Goal: Task Accomplishment & Management: Use online tool/utility

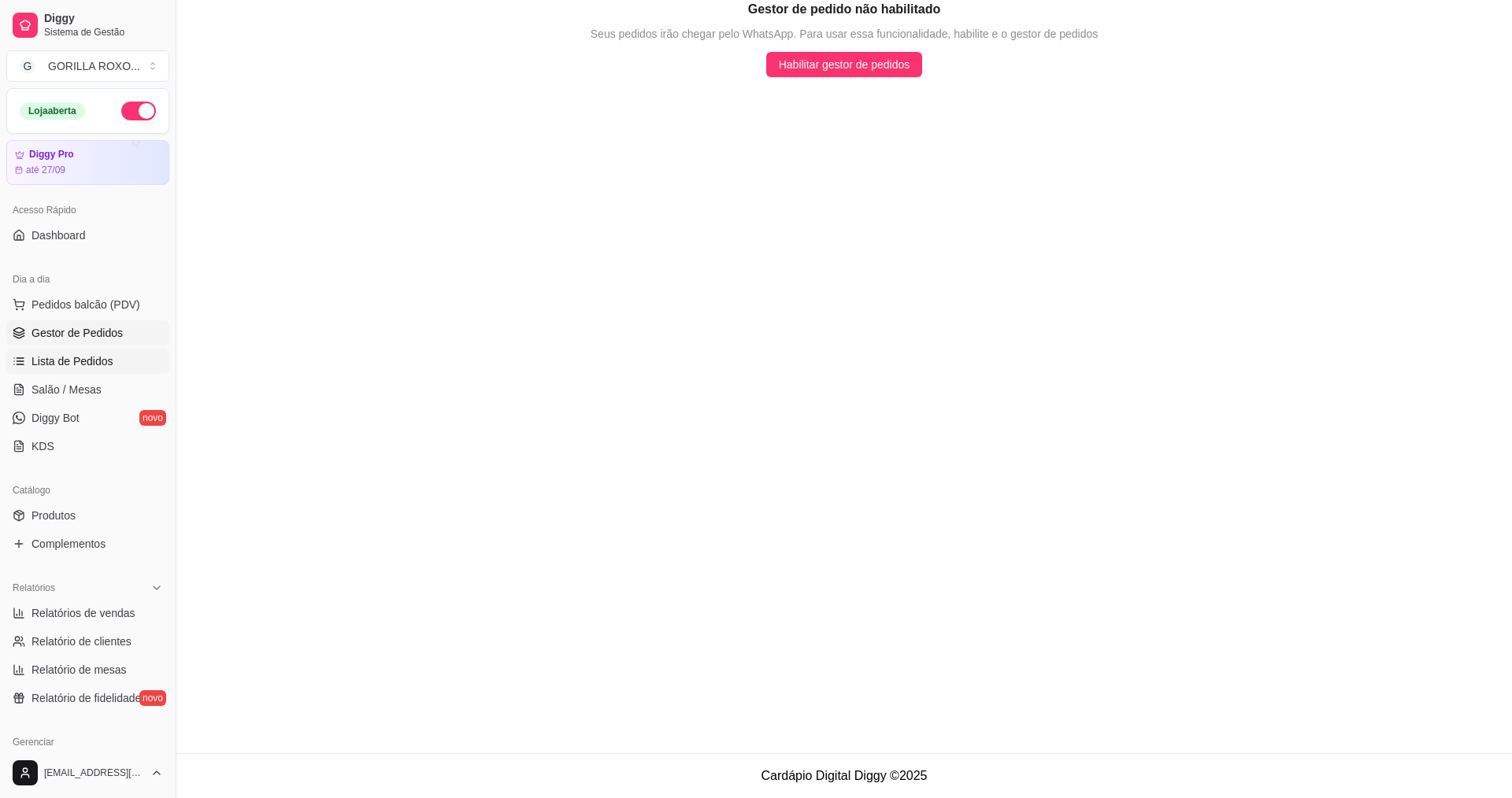
click at [134, 359] on link "Lista de Pedidos" at bounding box center [88, 361] width 163 height 25
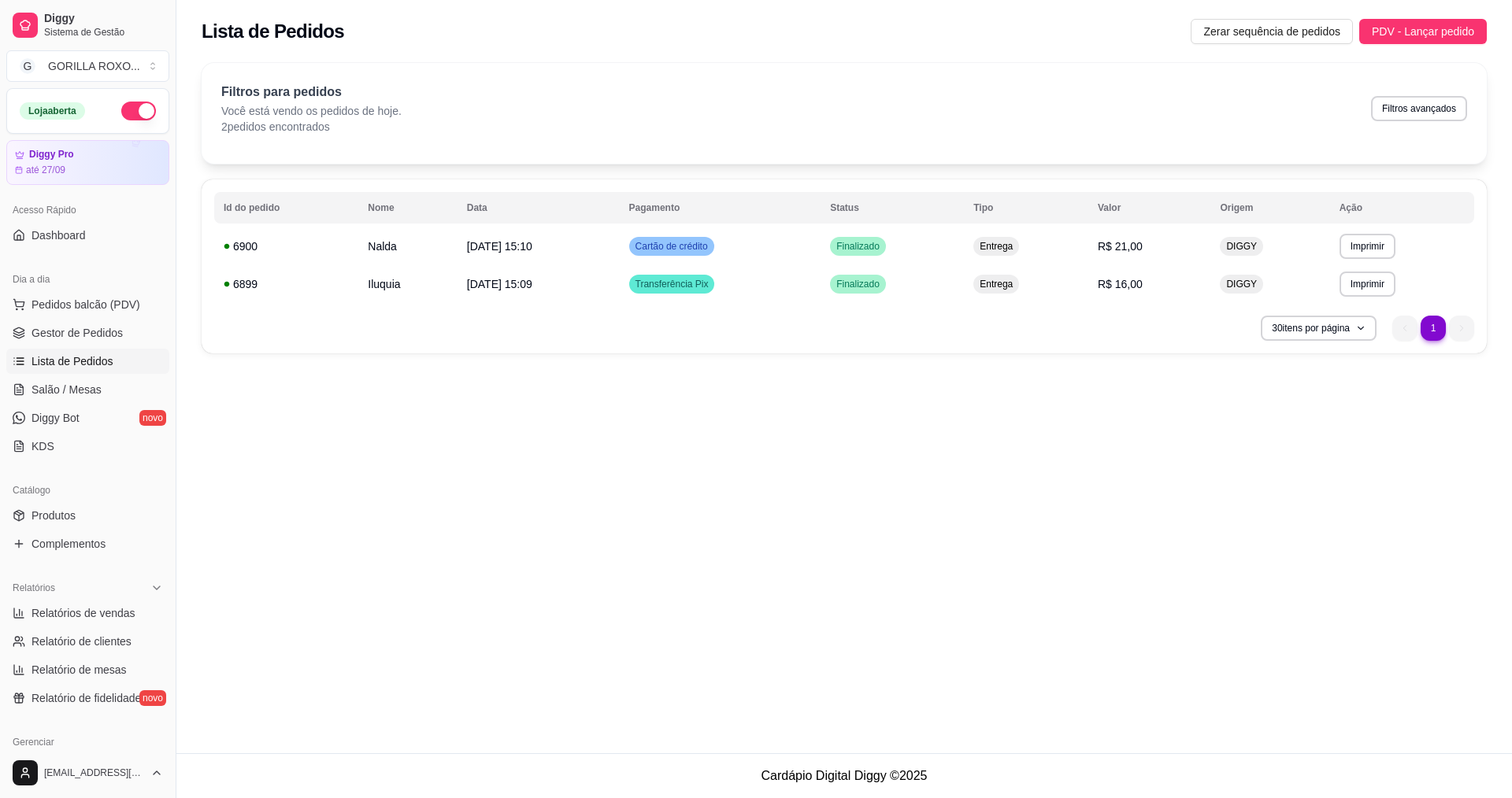
click at [924, 461] on div "**********" at bounding box center [843, 377] width 1335 height 753
click at [397, 797] on html "Diggy Sistema de Gestão G GORILLA ROXO ... Loja aberta Diggy Pro até 27/09 Aces…" at bounding box center [756, 399] width 1512 height 798
click at [960, 548] on div "**********" at bounding box center [843, 377] width 1335 height 753
click at [592, 288] on td "[DATE] 15:09" at bounding box center [539, 284] width 162 height 38
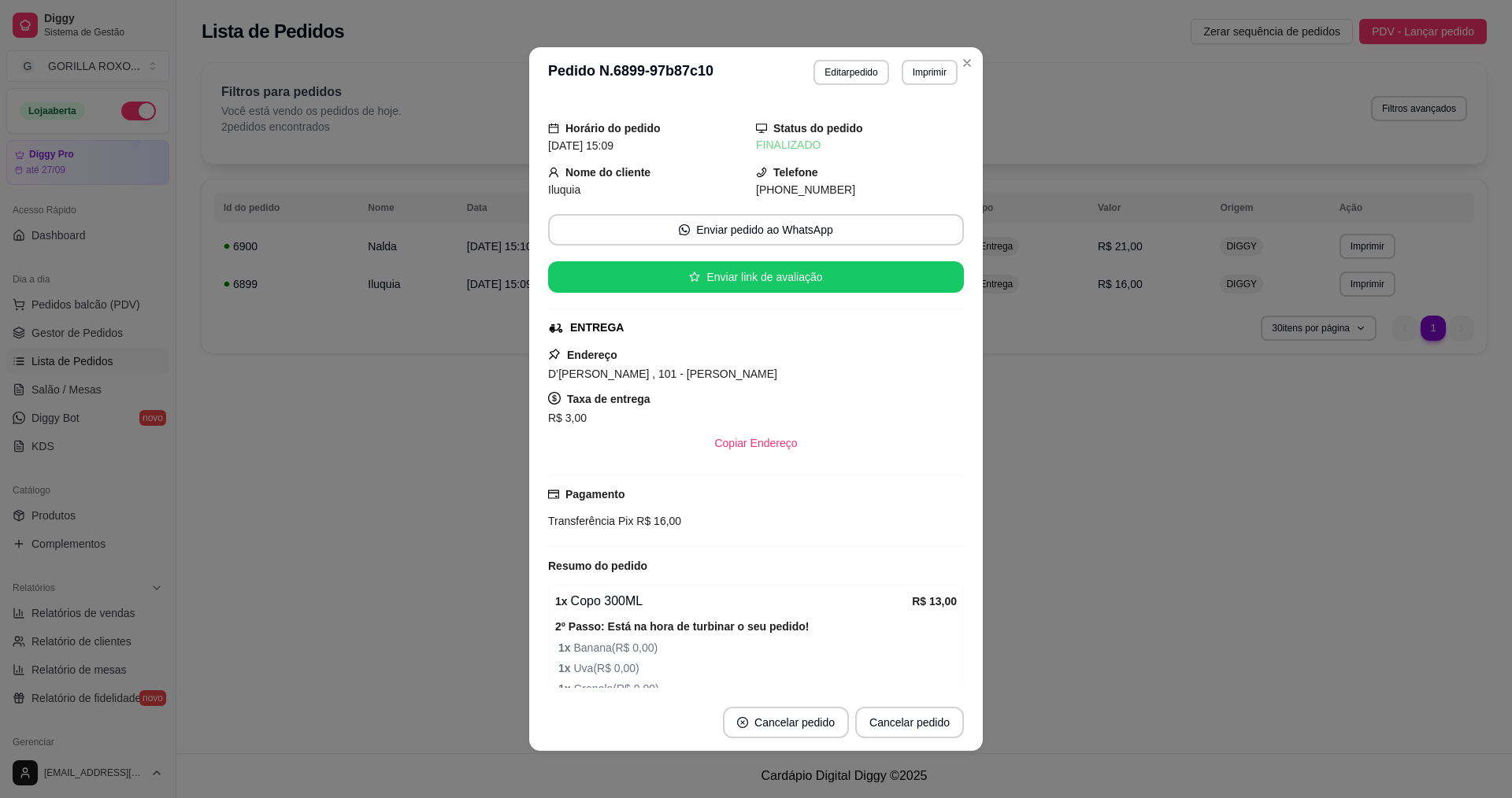
scroll to position [230, 0]
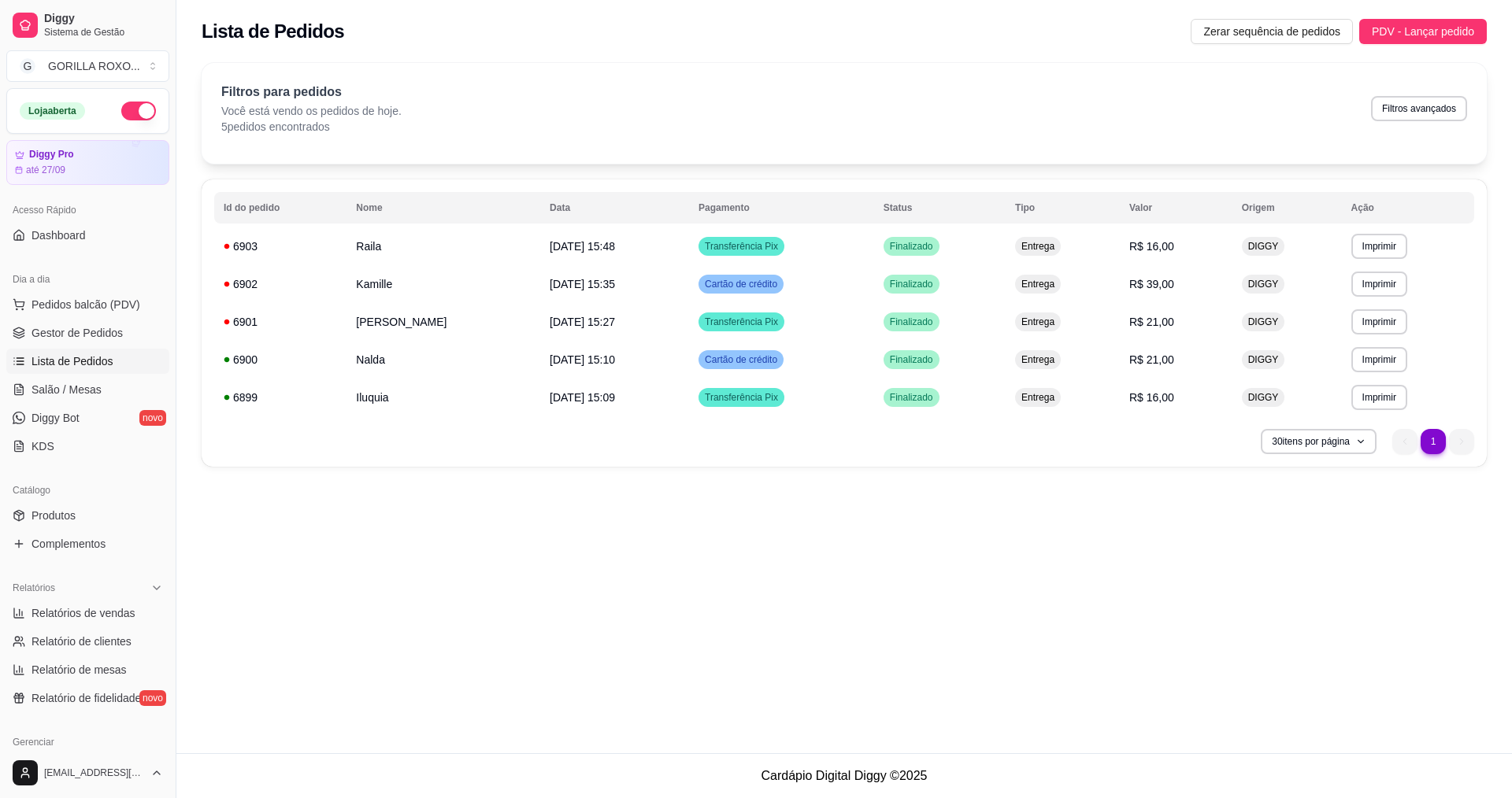
click at [944, 560] on div "**********" at bounding box center [843, 377] width 1335 height 753
click at [1421, 26] on span "PDV - Lançar pedido" at bounding box center [1423, 31] width 103 height 17
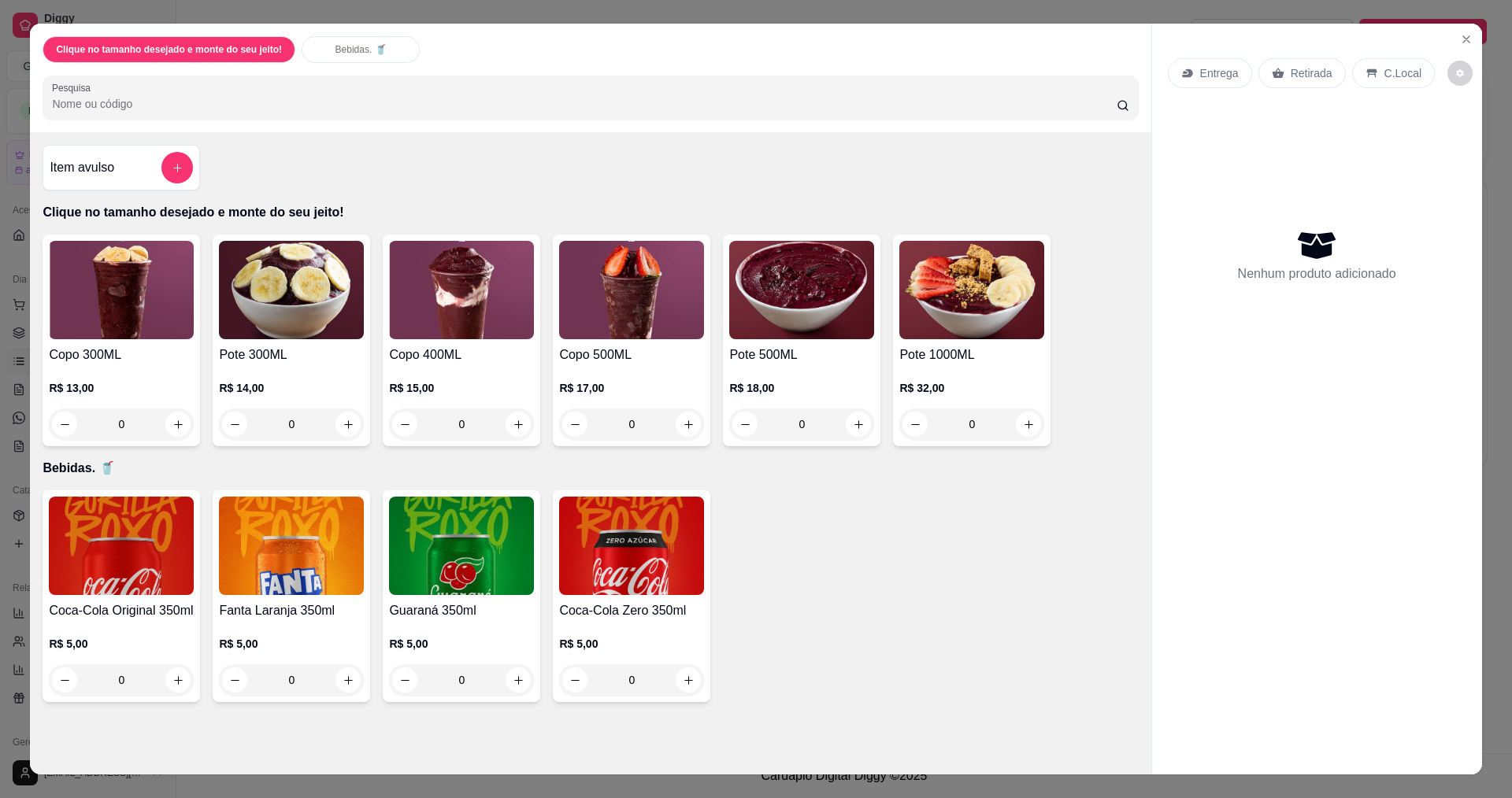
click at [680, 425] on div "0" at bounding box center [632, 423] width 145 height 31
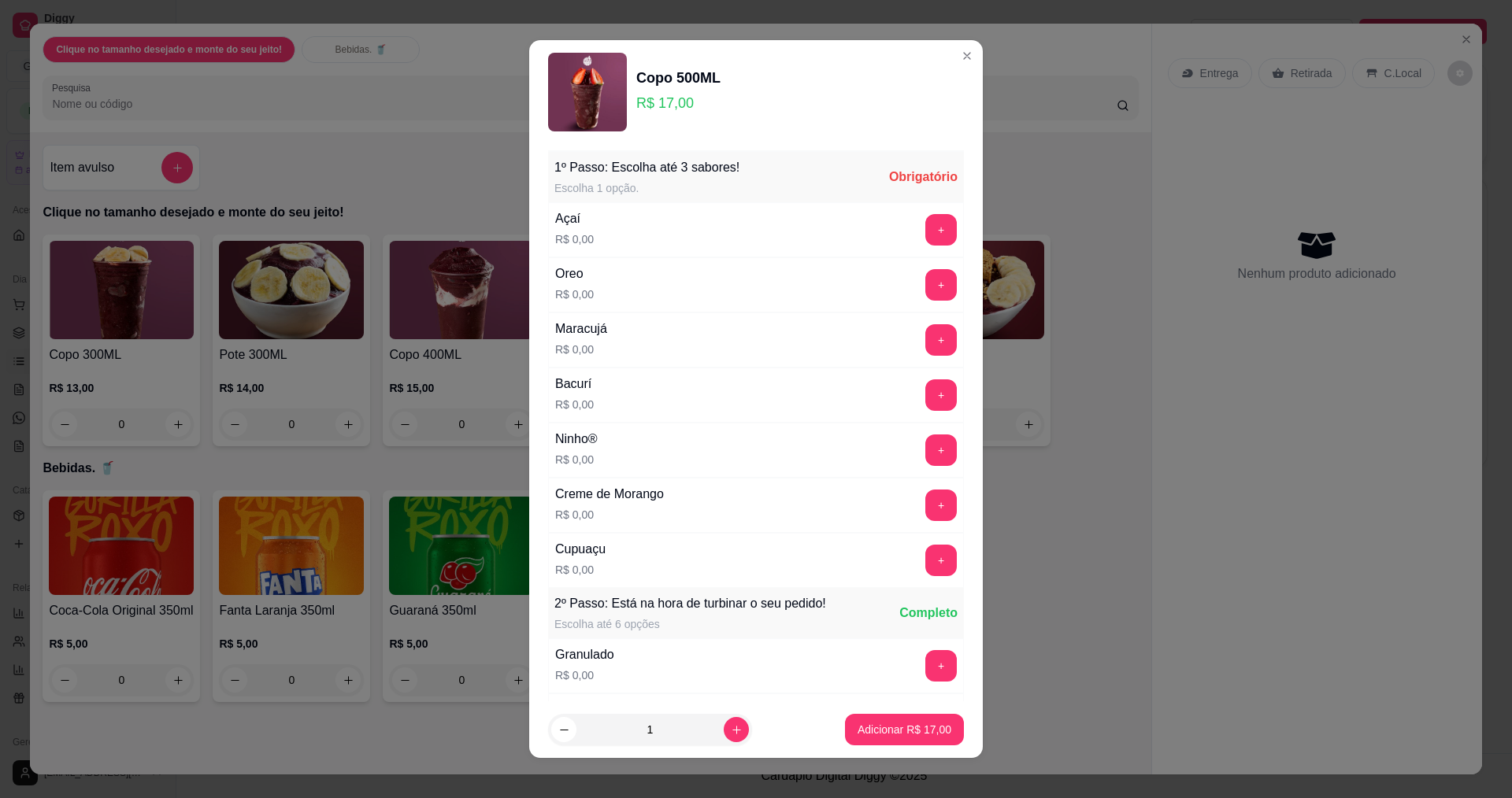
click at [919, 224] on div "+" at bounding box center [941, 229] width 44 height 31
drag, startPoint x: 933, startPoint y: 225, endPoint x: 916, endPoint y: 230, distance: 17.7
click at [931, 225] on div "+" at bounding box center [941, 229] width 44 height 31
click at [925, 230] on button "+" at bounding box center [940, 229] width 31 height 31
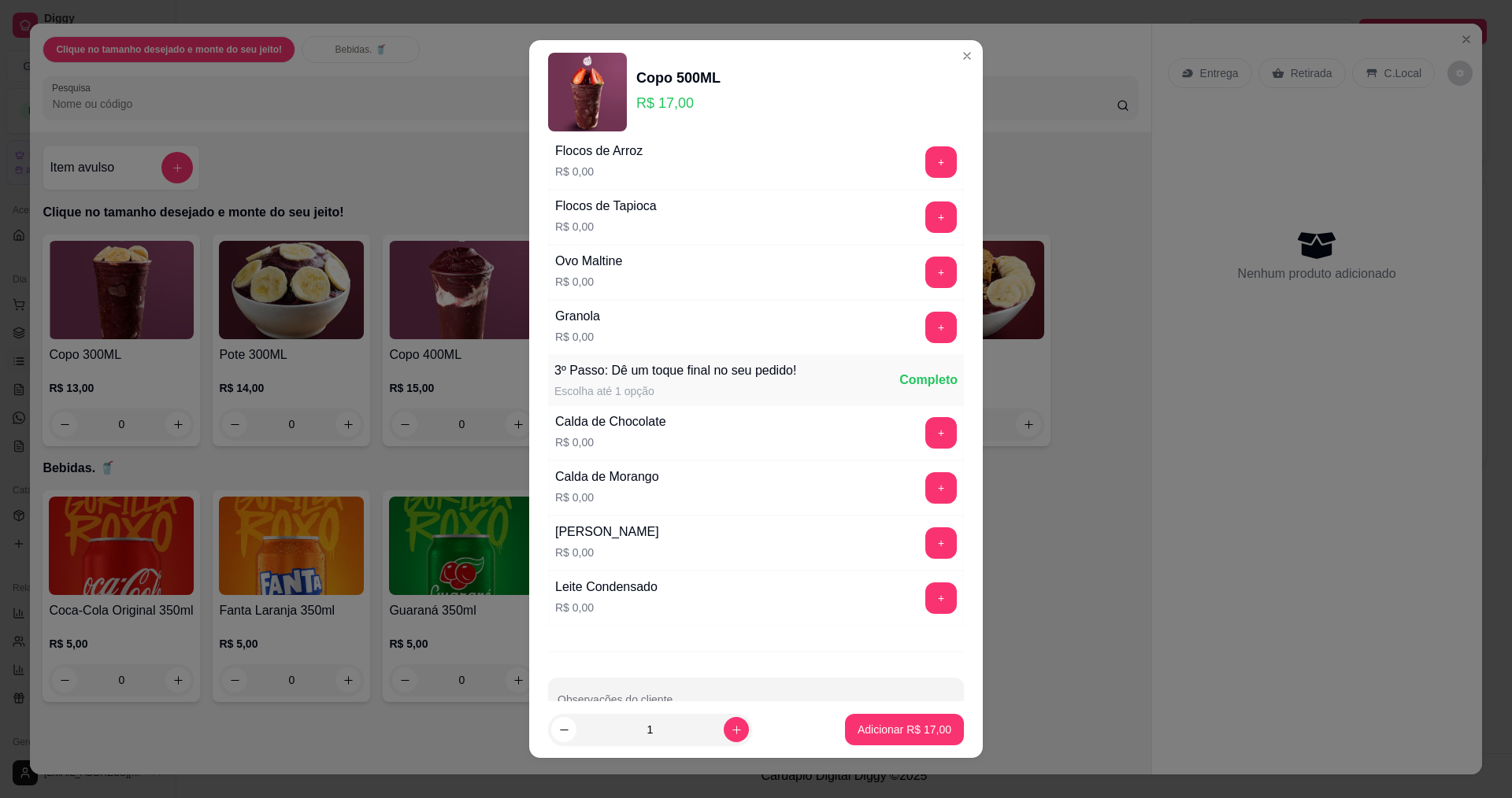
scroll to position [10, 0]
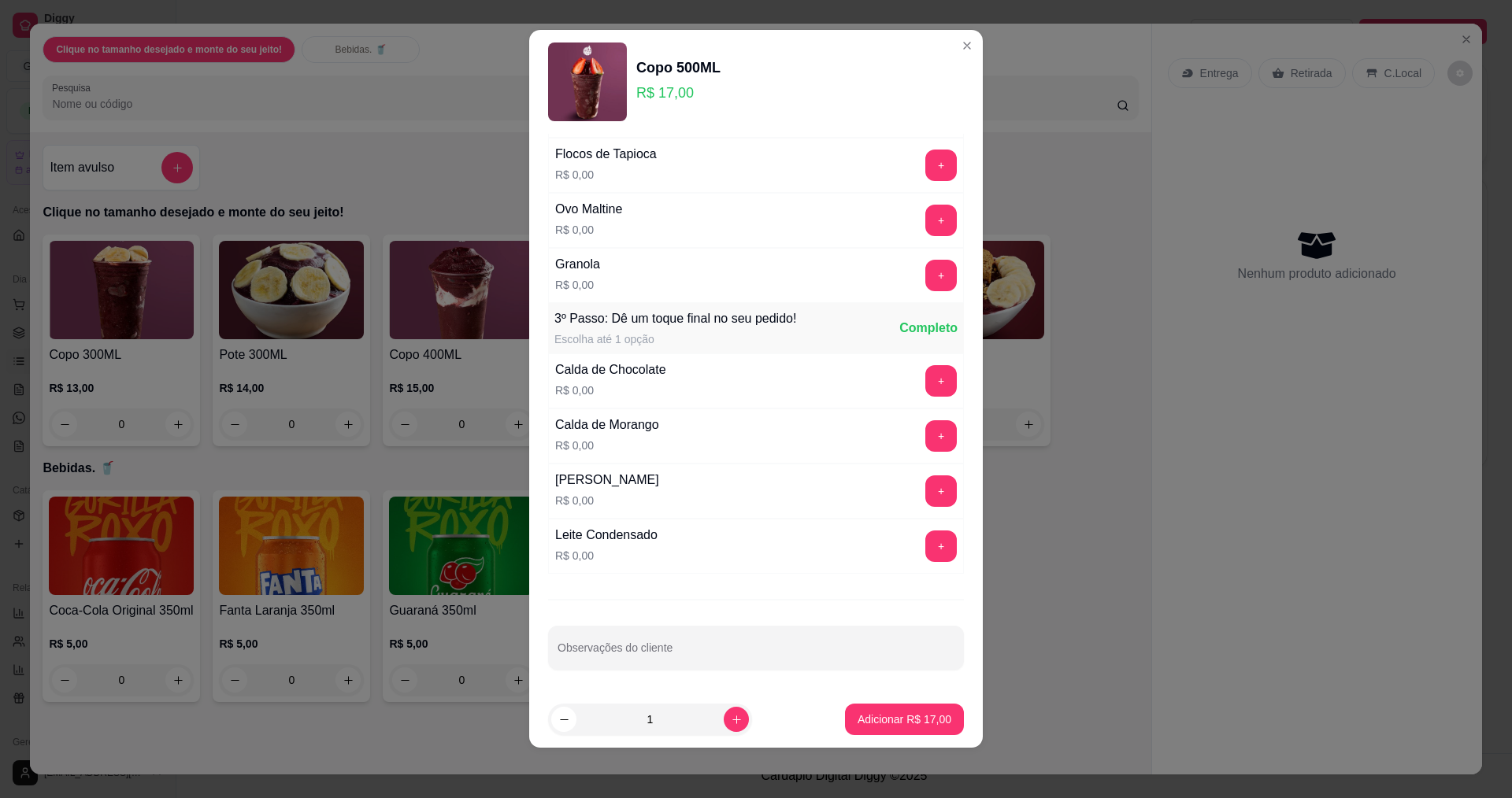
drag, startPoint x: 694, startPoint y: 618, endPoint x: 681, endPoint y: 642, distance: 27.3
click at [687, 631] on div "1º Passo: Escolha até 3 sabores! Escolha 1 opção. Completo Açaí R$ 0,00 - 1 + O…" at bounding box center [756, 413] width 454 height 558
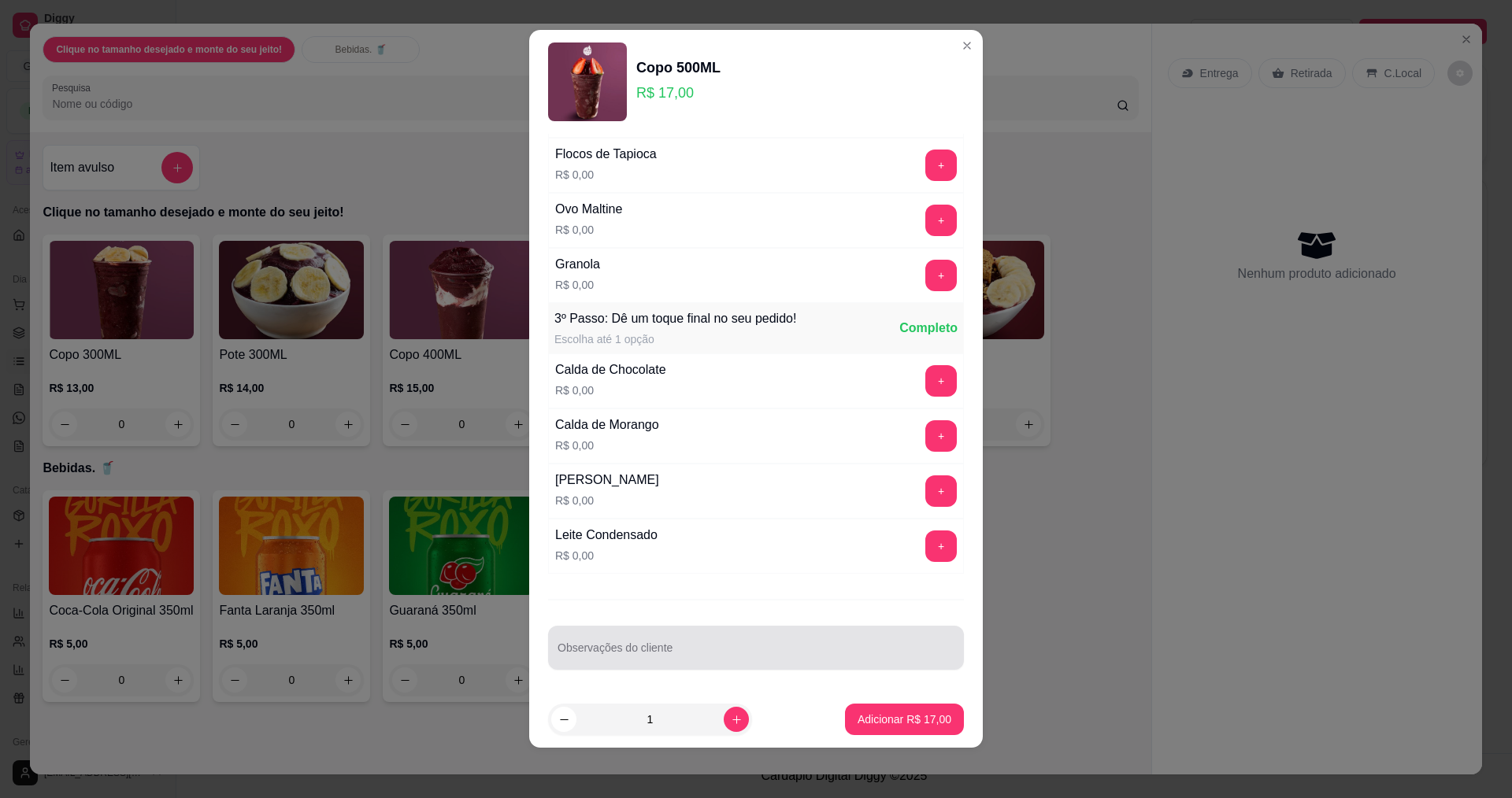
click at [679, 649] on input "Observações do cliente" at bounding box center [756, 653] width 397 height 16
type input "tradicional"
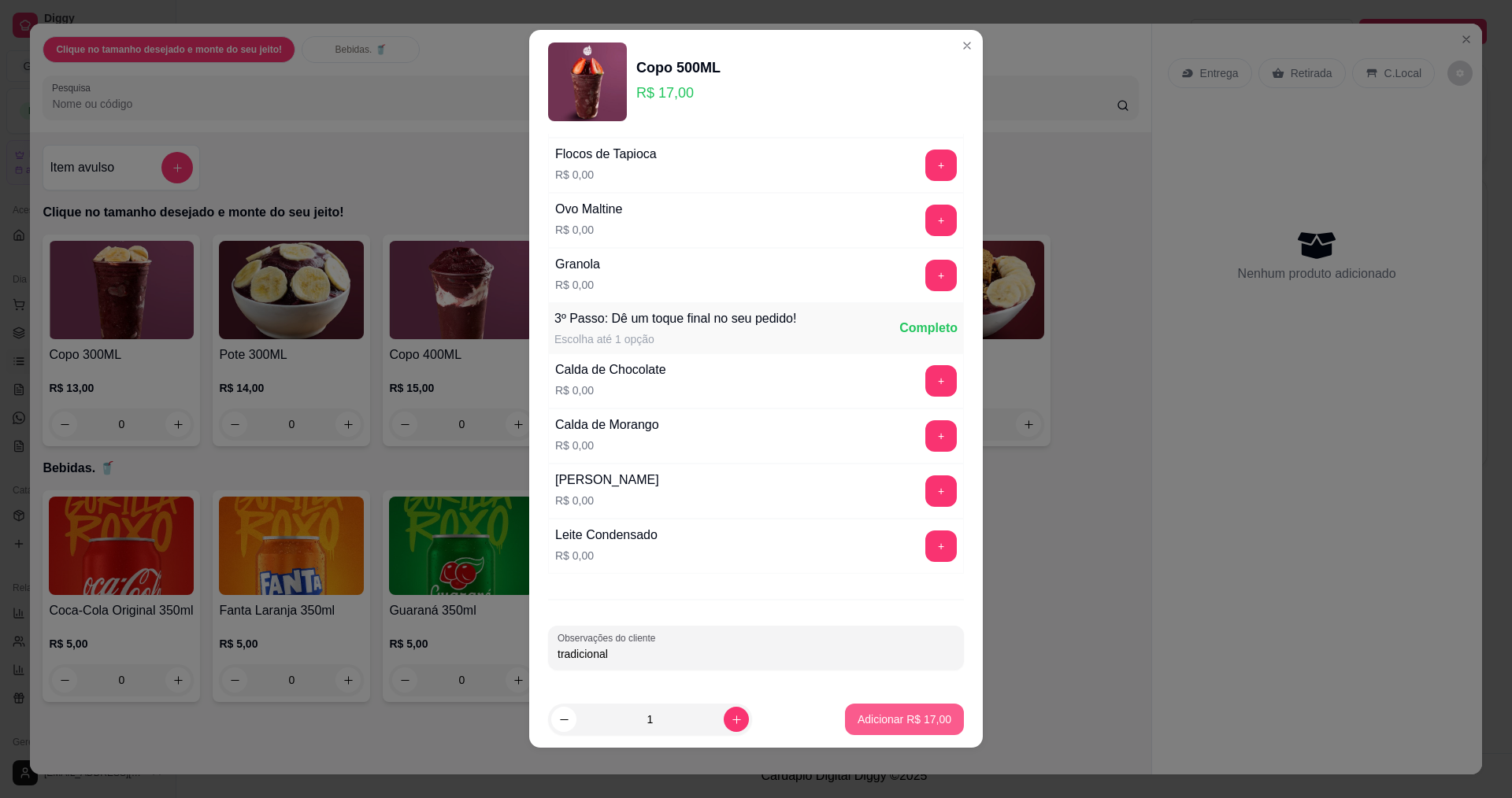
click at [904, 728] on button "Adicionar R$ 17,00" at bounding box center [904, 719] width 119 height 31
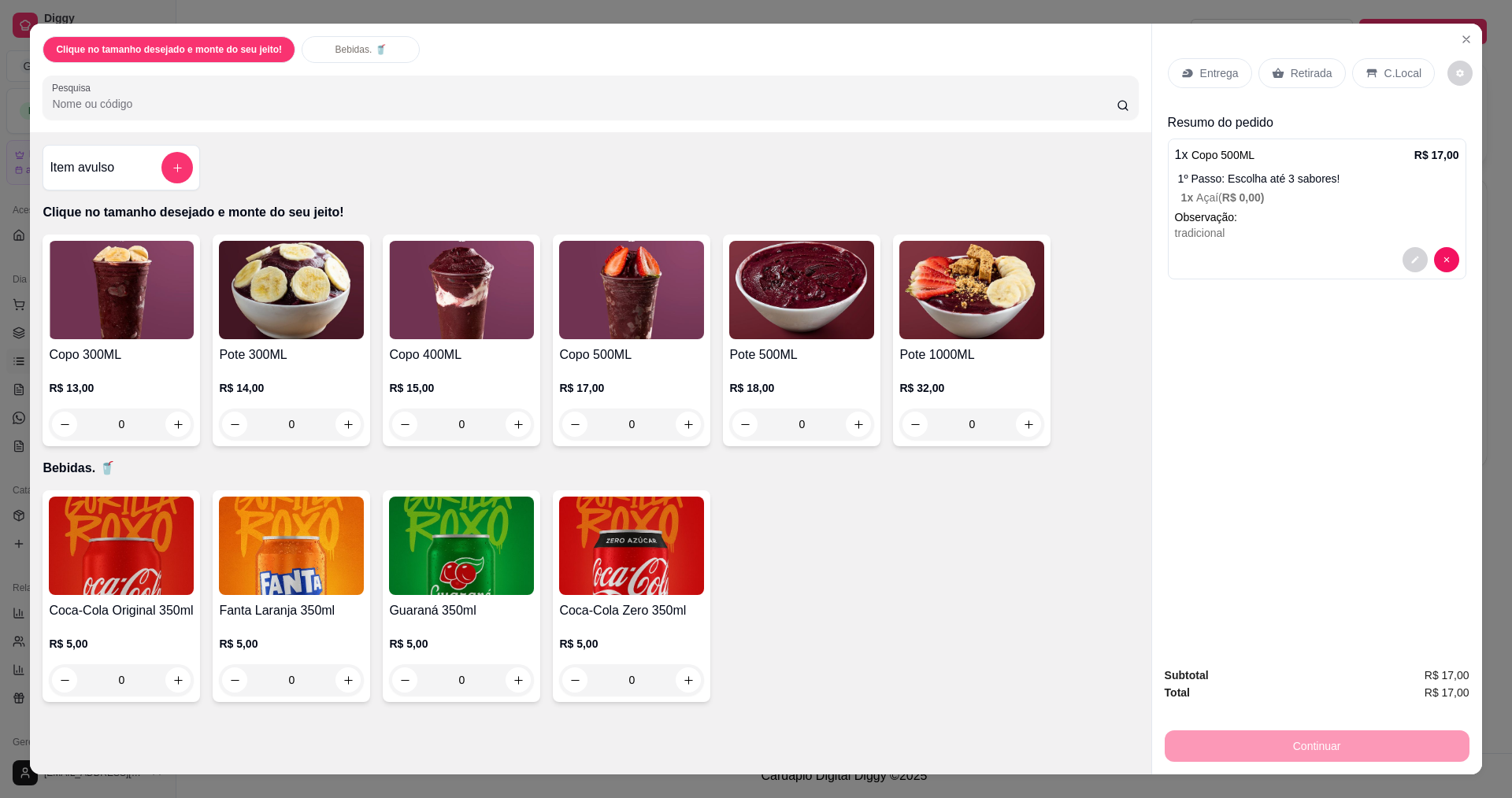
click at [1202, 88] on div "Entrega" at bounding box center [1209, 72] width 85 height 29
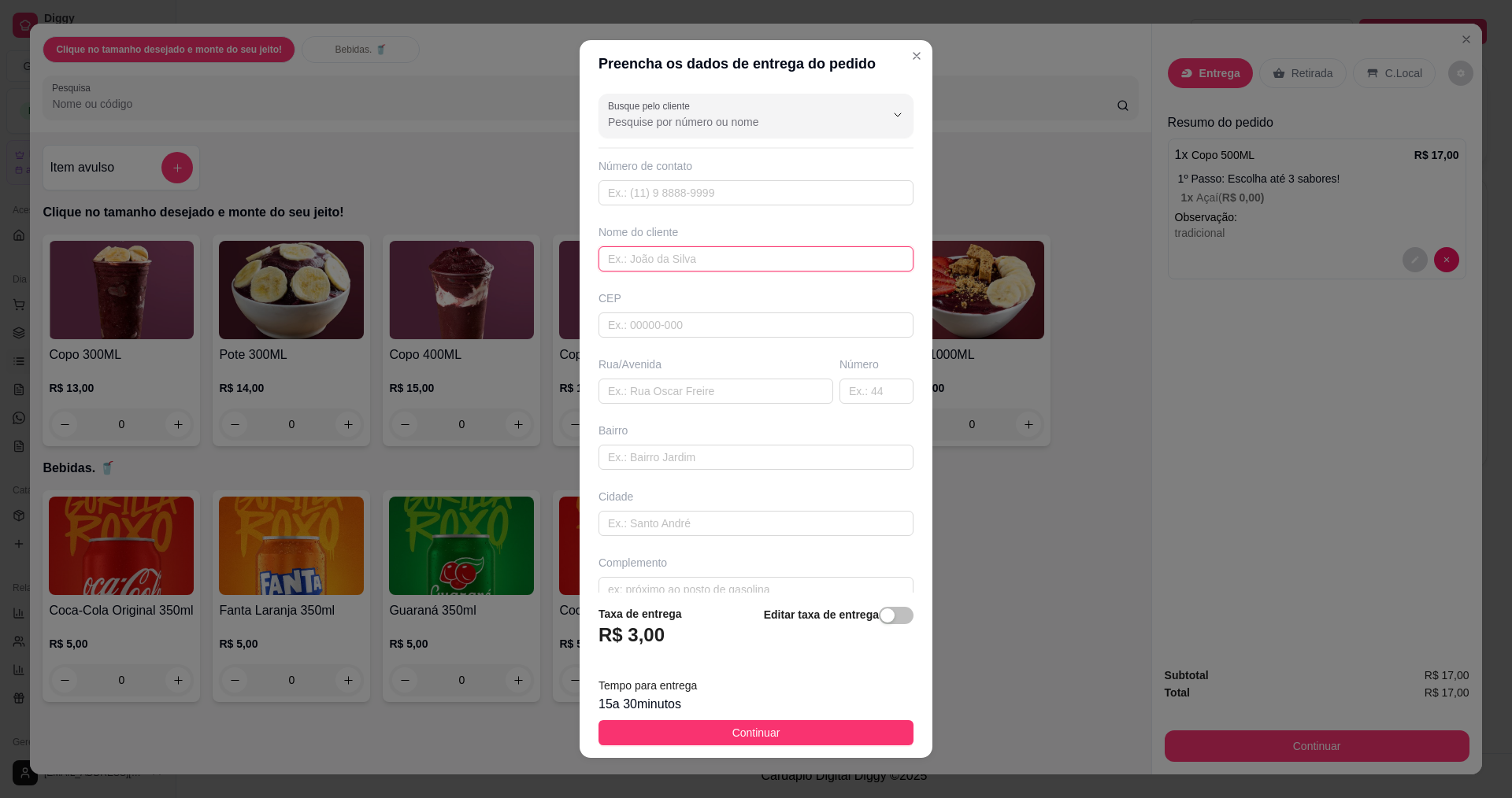
click at [716, 248] on input "text" at bounding box center [756, 259] width 315 height 25
type input "[PERSON_NAME]"
click at [776, 741] on button "Continuar" at bounding box center [756, 732] width 315 height 25
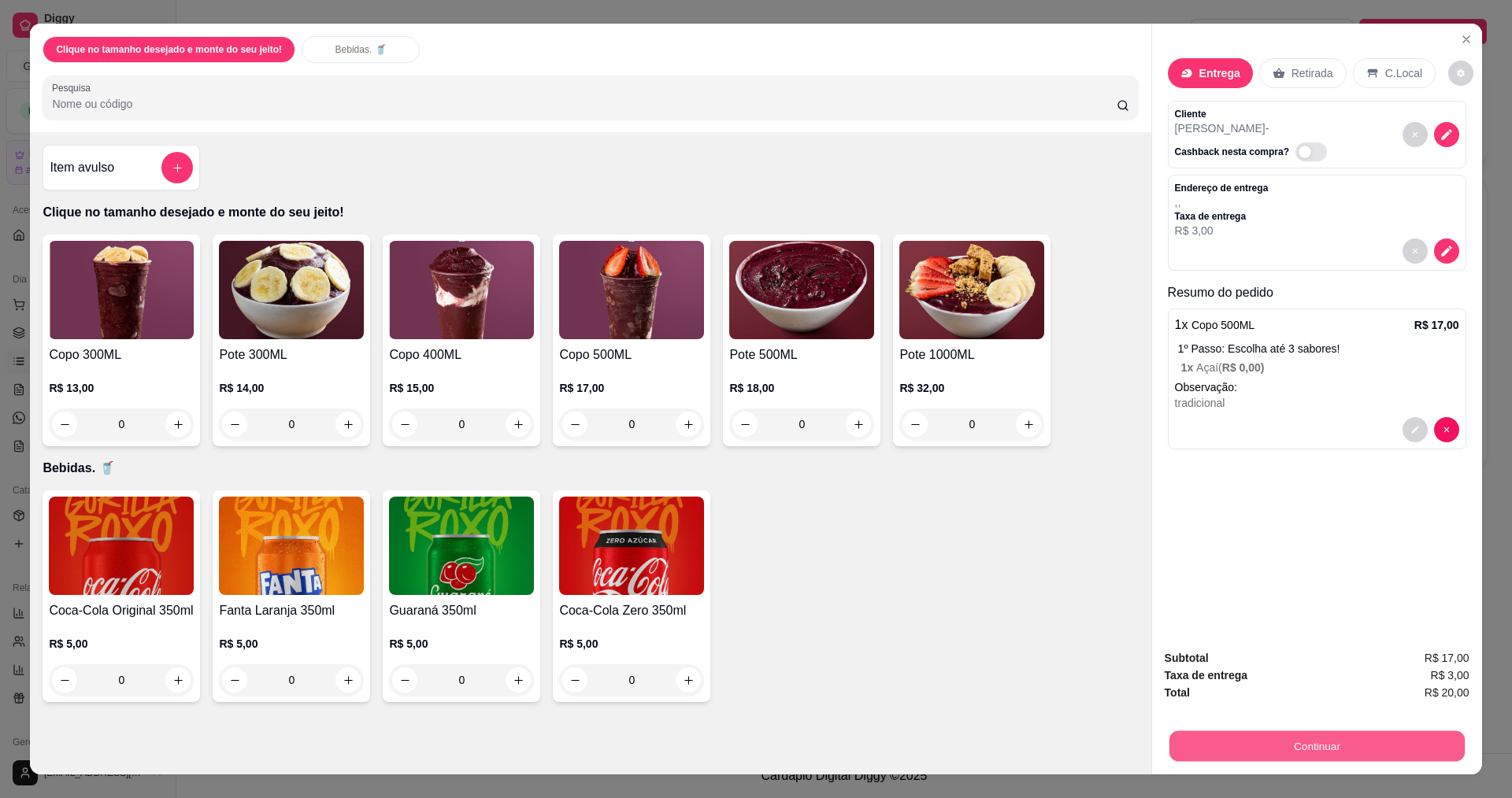
click at [1358, 749] on button "Continuar" at bounding box center [1316, 746] width 295 height 30
click at [1185, 740] on button "Continuar" at bounding box center [1317, 746] width 304 height 31
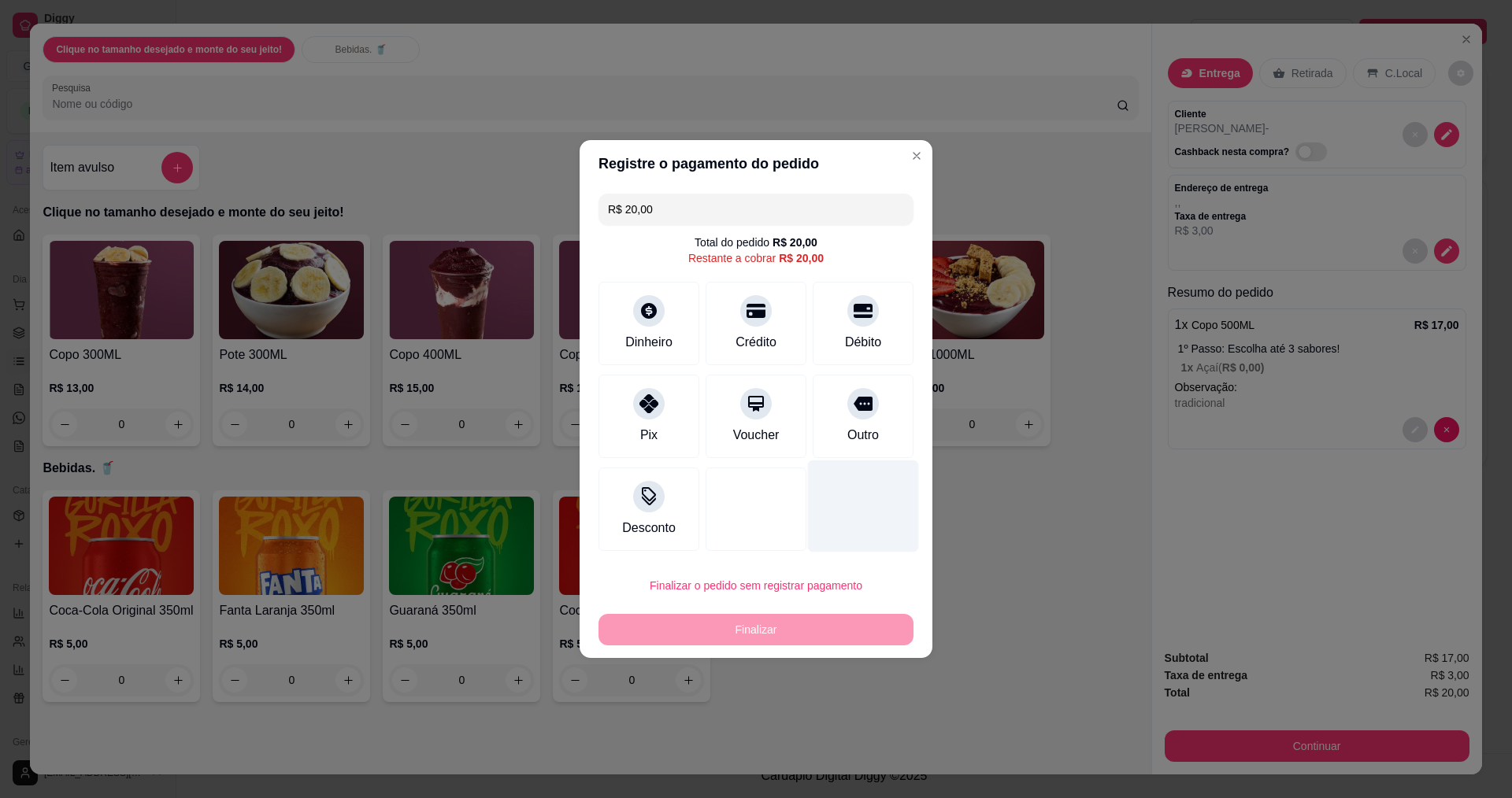
click at [889, 527] on div at bounding box center [863, 506] width 111 height 92
click at [747, 326] on div "Crédito" at bounding box center [756, 321] width 111 height 92
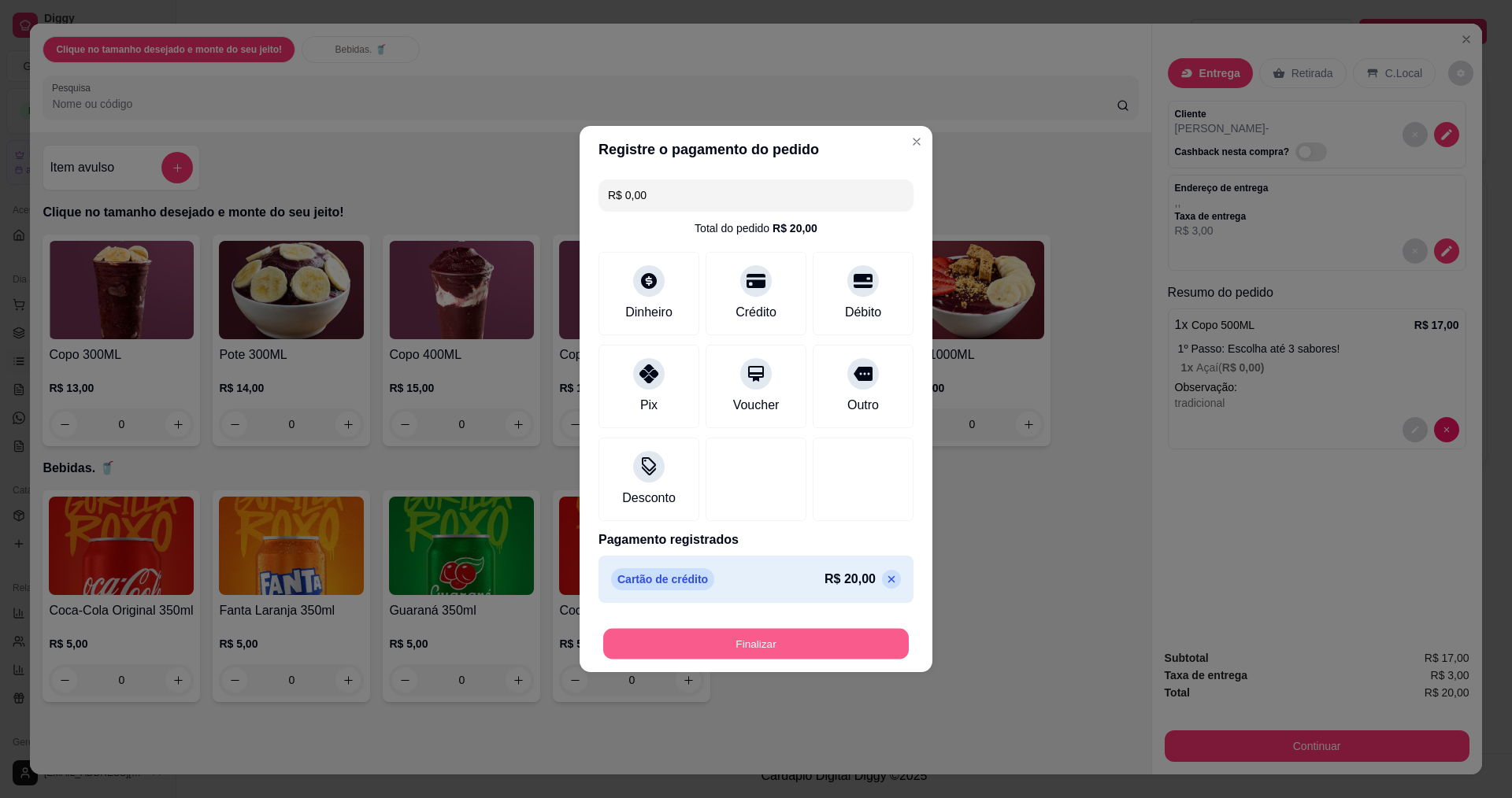
click at [832, 637] on button "Finalizar" at bounding box center [756, 644] width 305 height 30
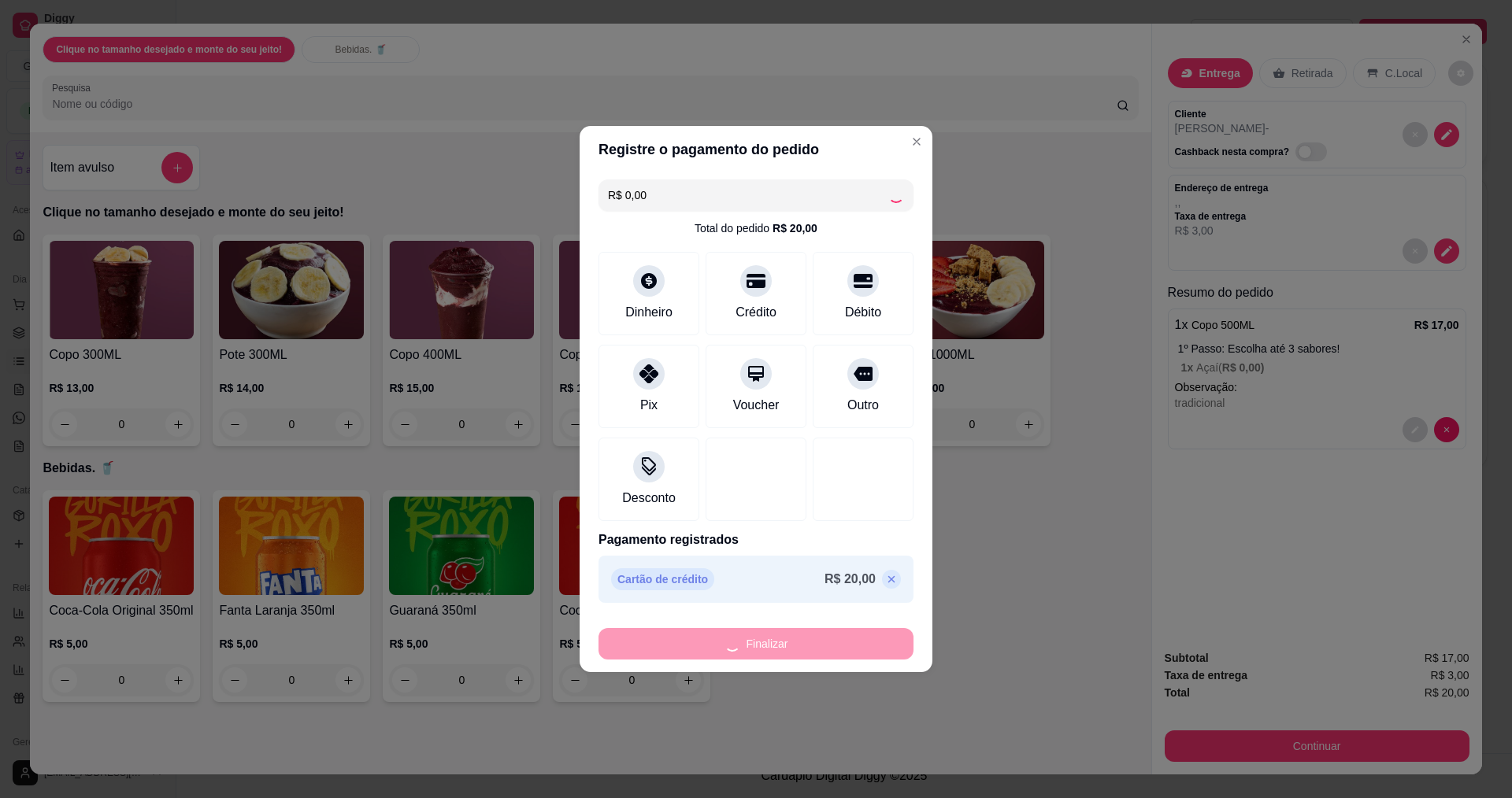
type input "-R$ 20,00"
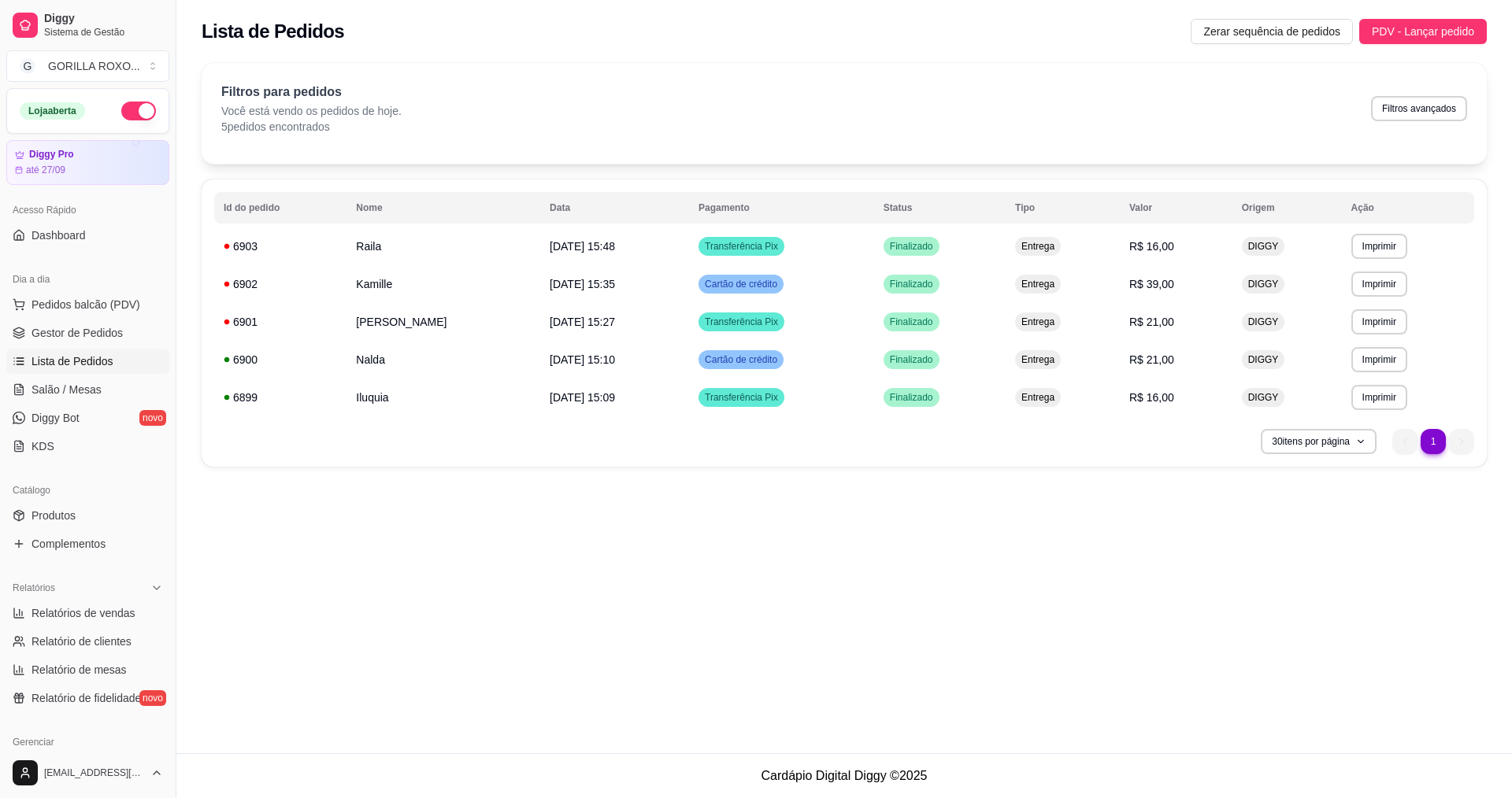
click at [956, 602] on div "**********" at bounding box center [843, 377] width 1335 height 753
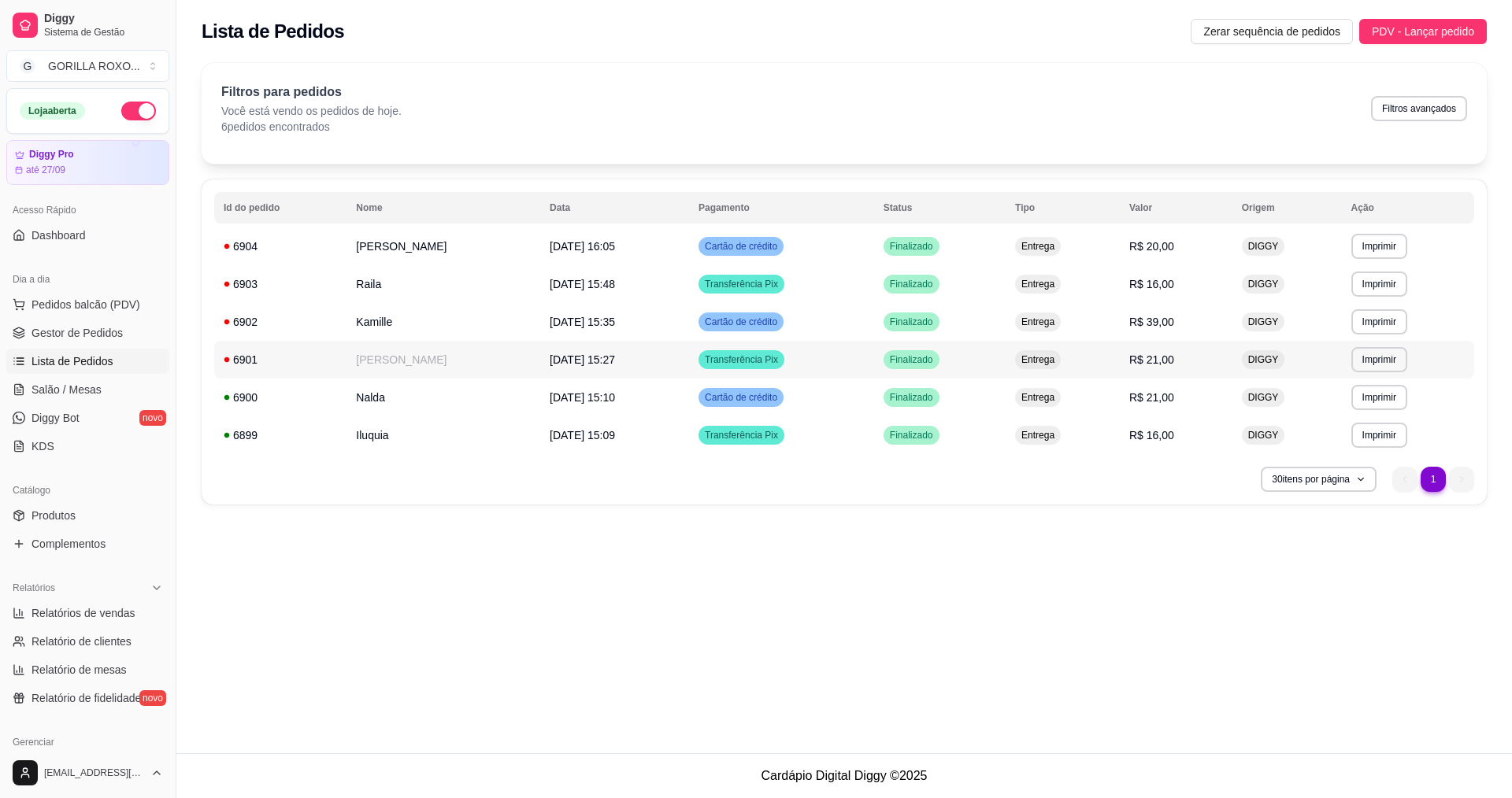
click at [540, 349] on td "[DATE] 15:27" at bounding box center [615, 360] width 148 height 38
drag, startPoint x: 1072, startPoint y: 591, endPoint x: 983, endPoint y: 539, distance: 103.1
click at [1072, 591] on div "**********" at bounding box center [843, 377] width 1335 height 753
click at [444, 362] on td "[PERSON_NAME]" at bounding box center [443, 360] width 194 height 38
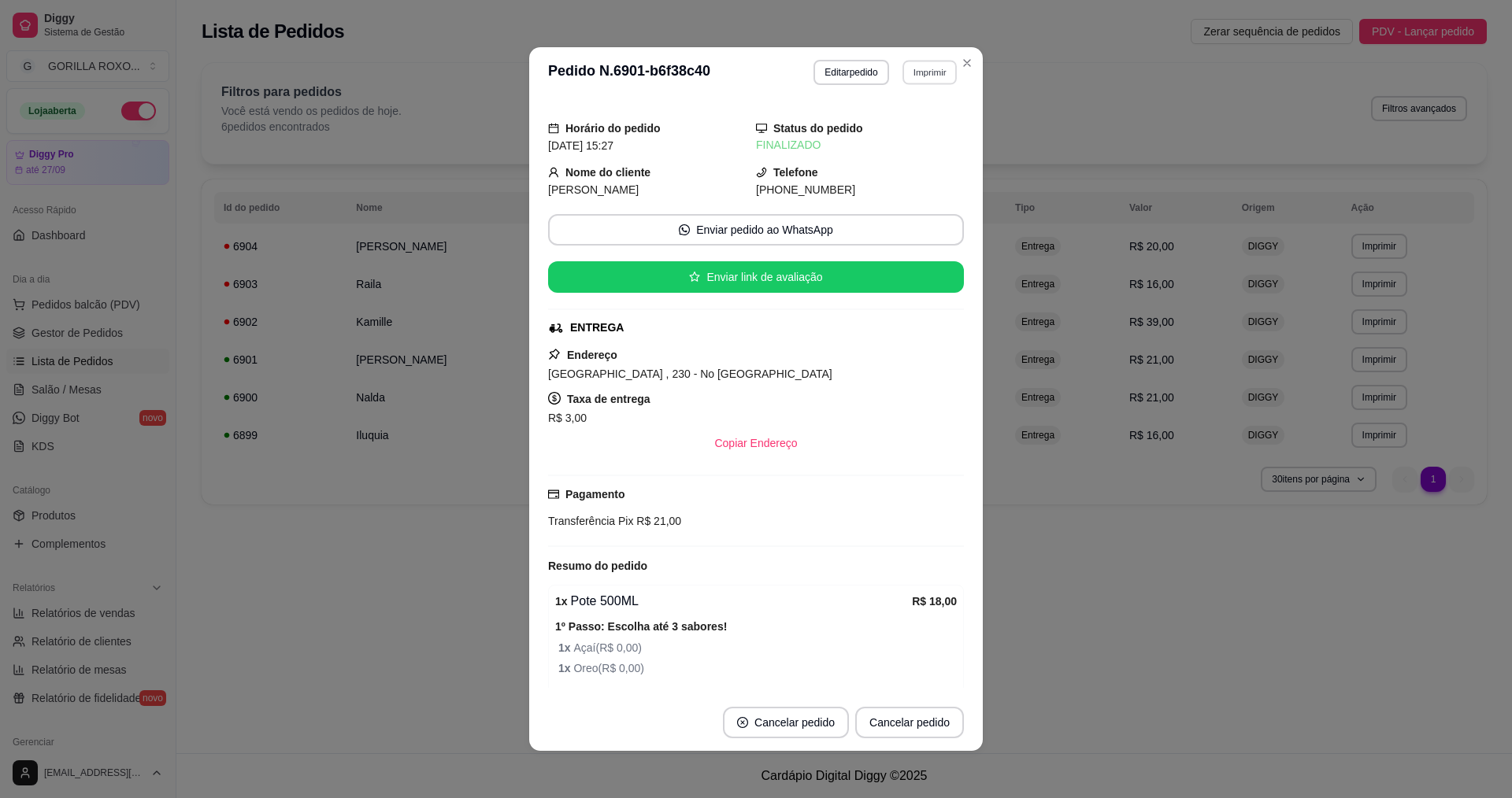
click at [911, 67] on button "Imprimir" at bounding box center [929, 72] width 54 height 25
click at [906, 161] on button "IMPRESSORA" at bounding box center [895, 159] width 110 height 25
click at [914, 85] on button "Imprimir" at bounding box center [929, 72] width 54 height 25
click at [910, 117] on button "IMPRESSORA" at bounding box center [909, 121] width 91 height 21
click at [965, 77] on header "**********" at bounding box center [756, 72] width 454 height 50
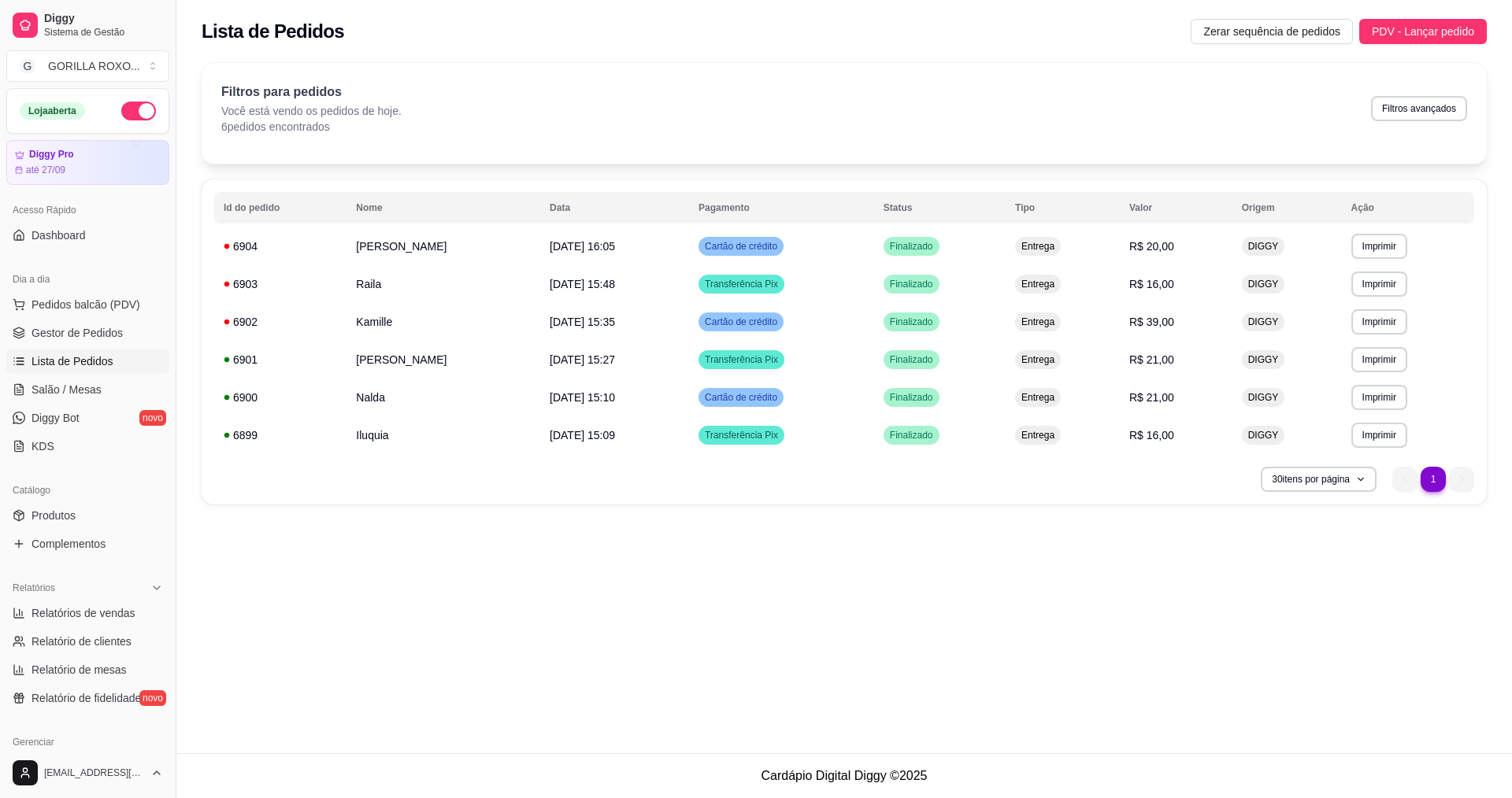
click at [906, 659] on div "**********" at bounding box center [843, 377] width 1335 height 753
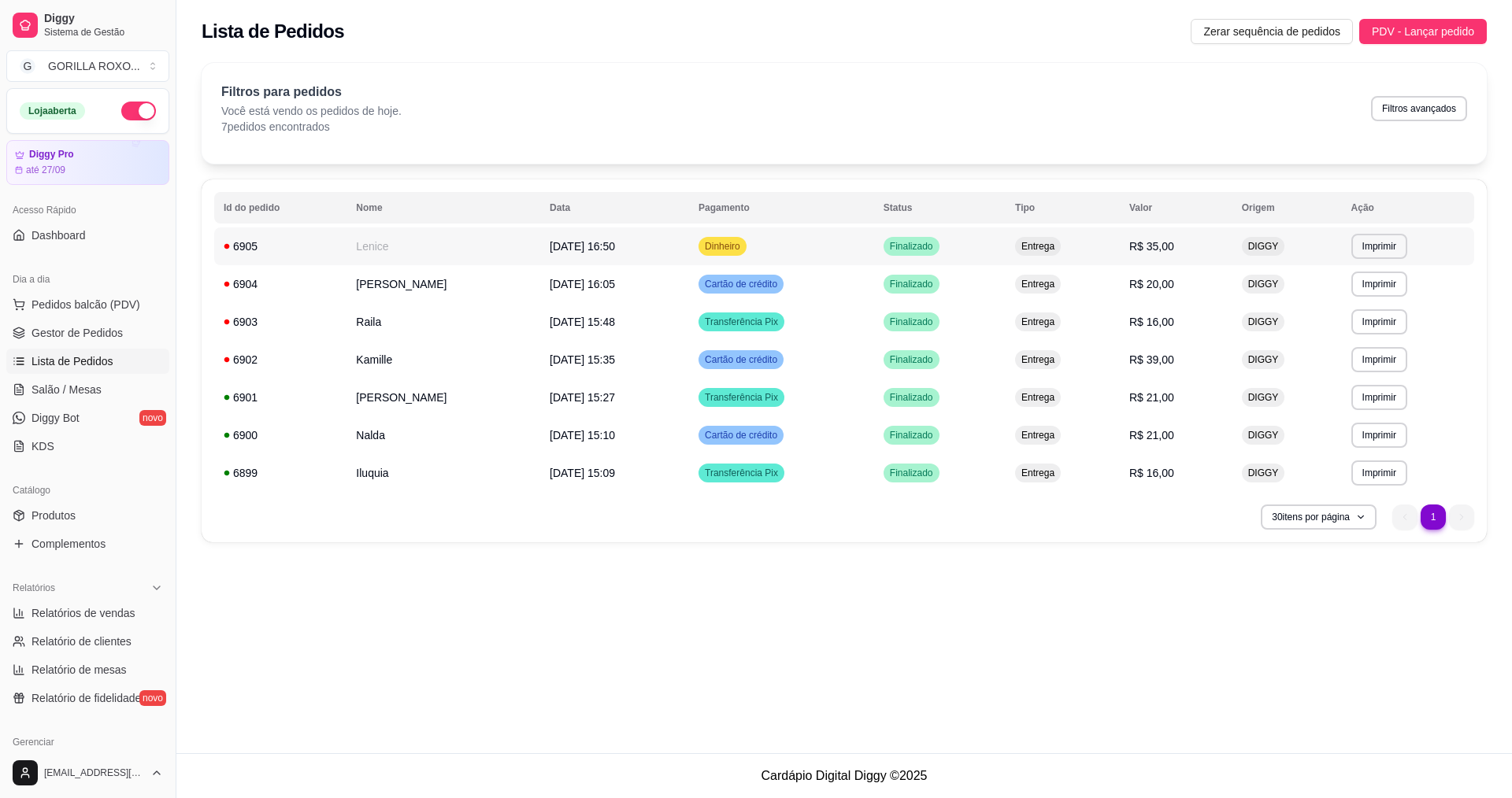
click at [442, 244] on td "Lenice" at bounding box center [443, 246] width 194 height 38
click at [833, 255] on td "Dinheiro" at bounding box center [781, 246] width 185 height 38
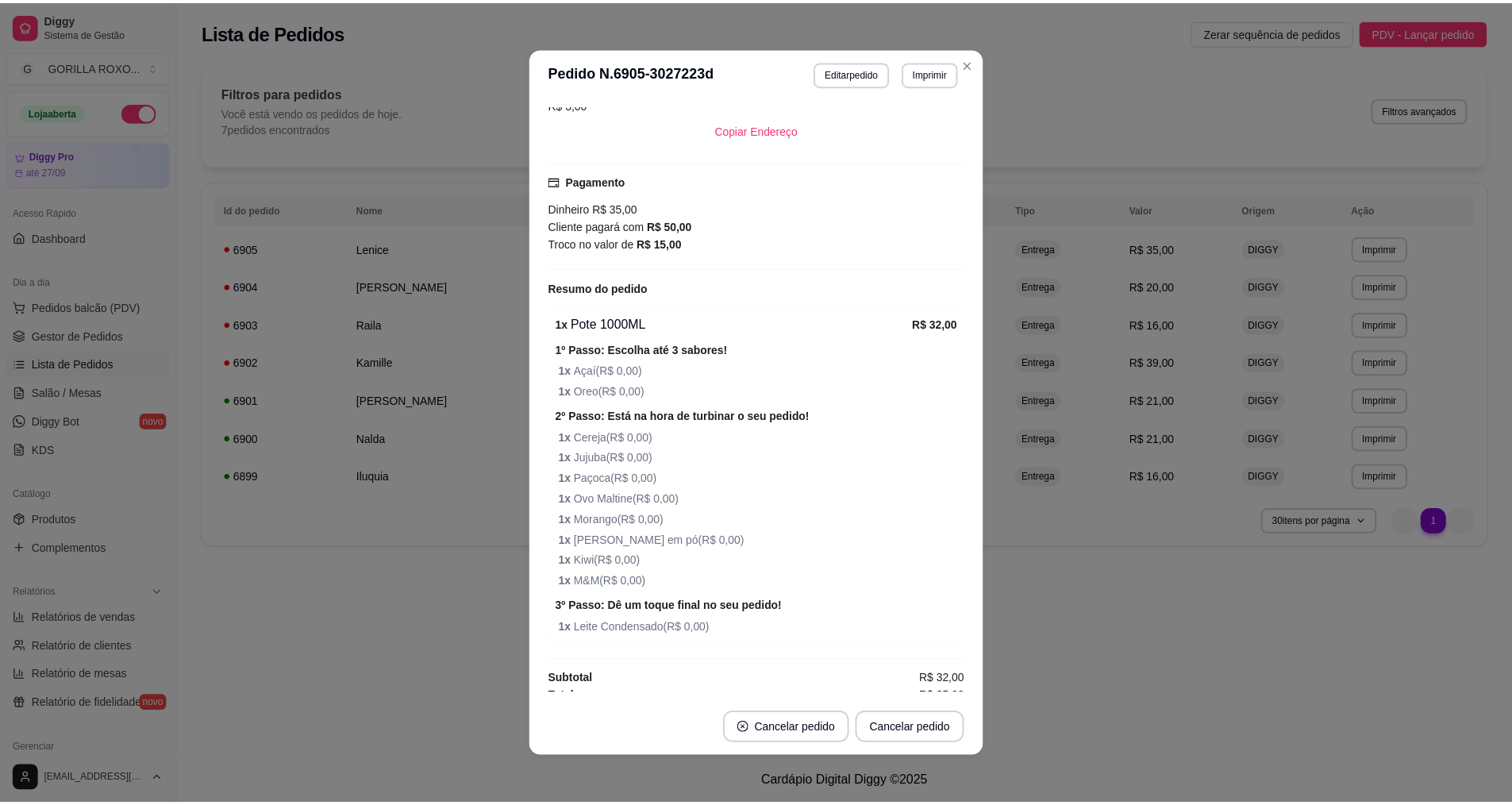
scroll to position [329, 0]
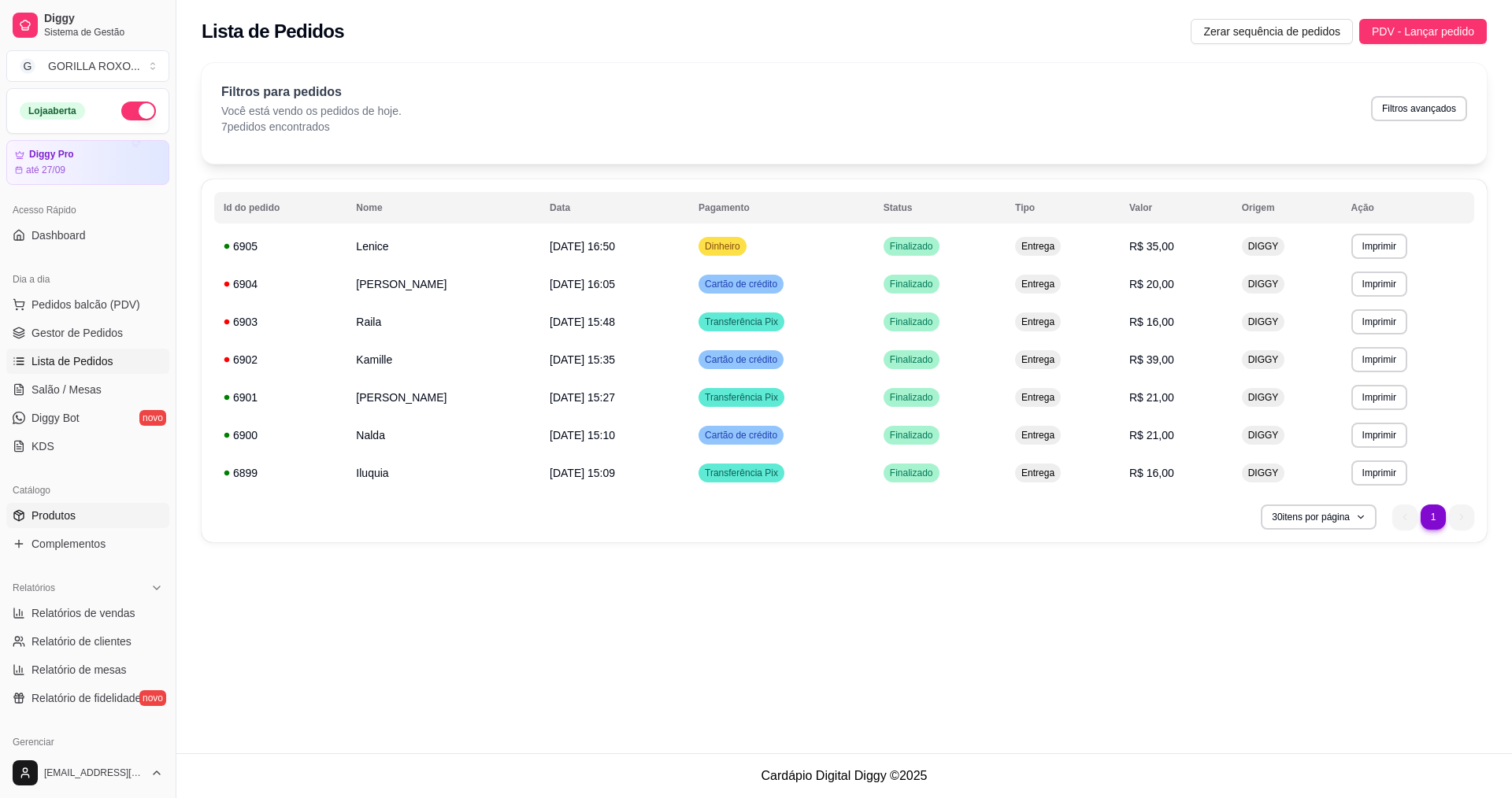
click at [102, 510] on link "Produtos" at bounding box center [88, 516] width 163 height 25
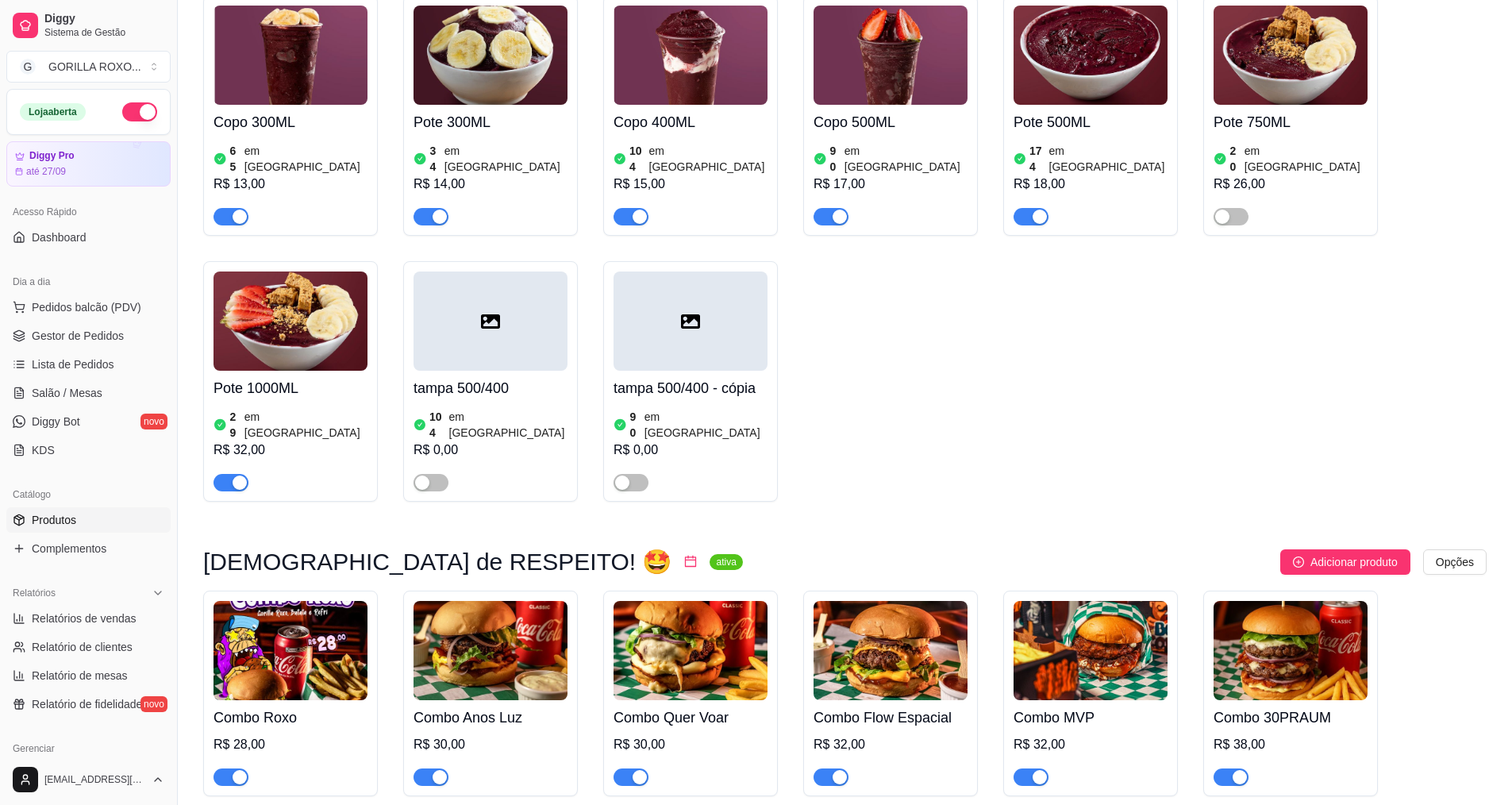
scroll to position [635, 0]
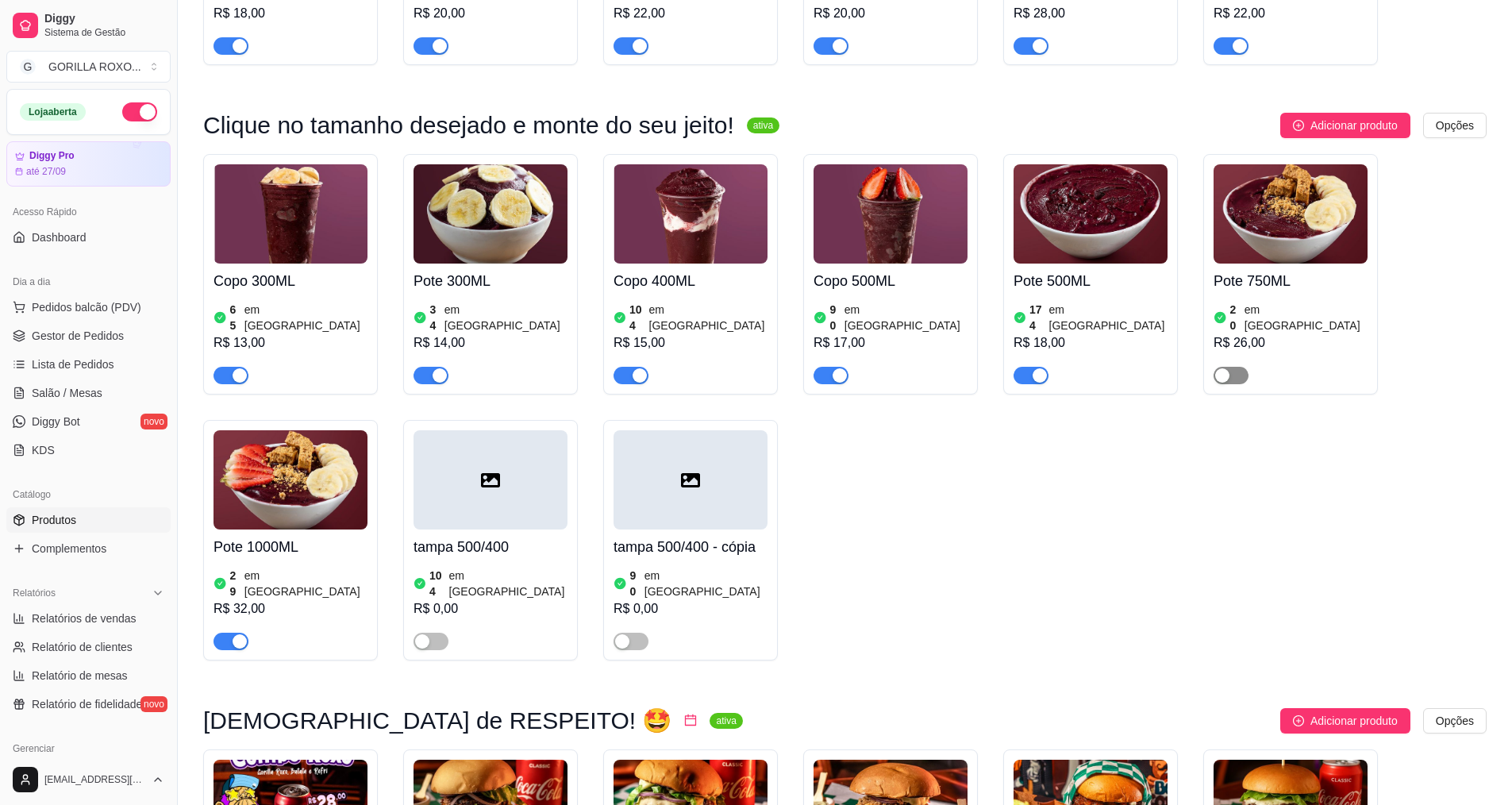
click at [1232, 367] on span "button" at bounding box center [1231, 375] width 35 height 17
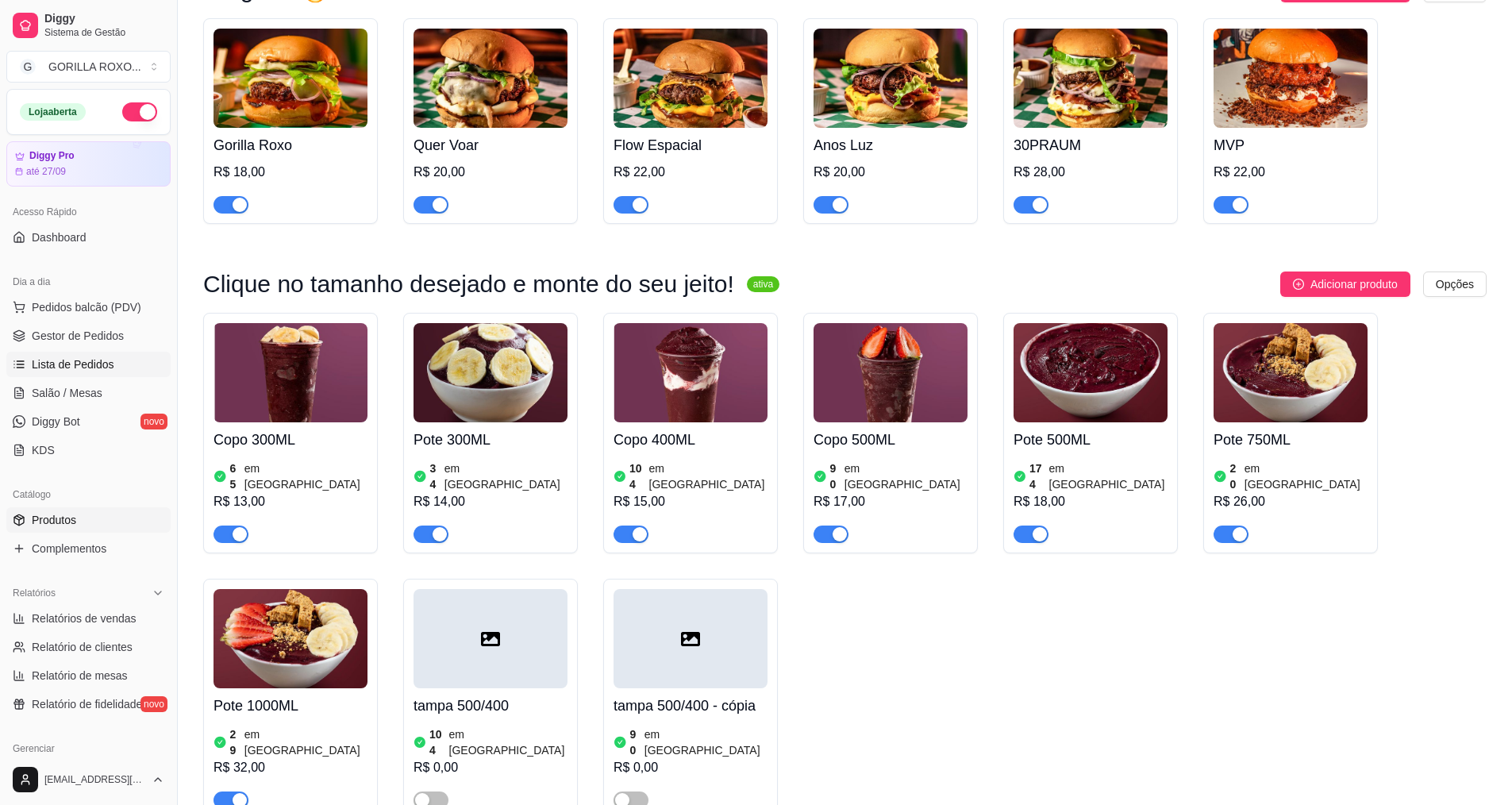
click at [90, 369] on span "Lista de Pedidos" at bounding box center [73, 365] width 83 height 16
